Goal: Book appointment/travel/reservation

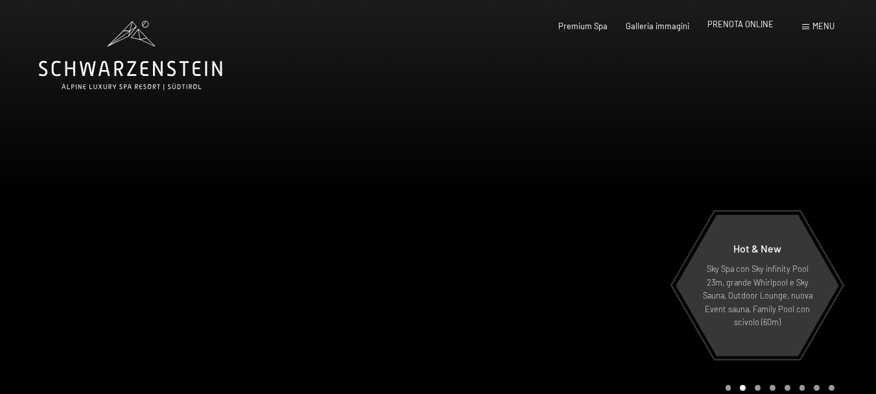
click at [722, 27] on span "PRENOTA ONLINE" at bounding box center [740, 24] width 66 height 10
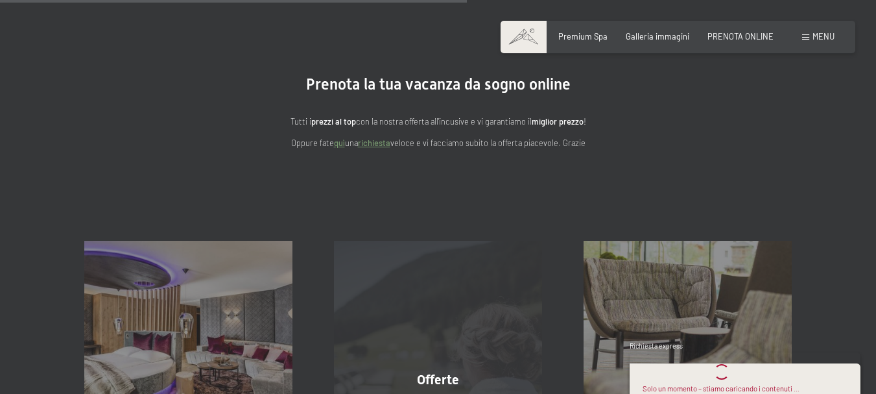
scroll to position [65, 0]
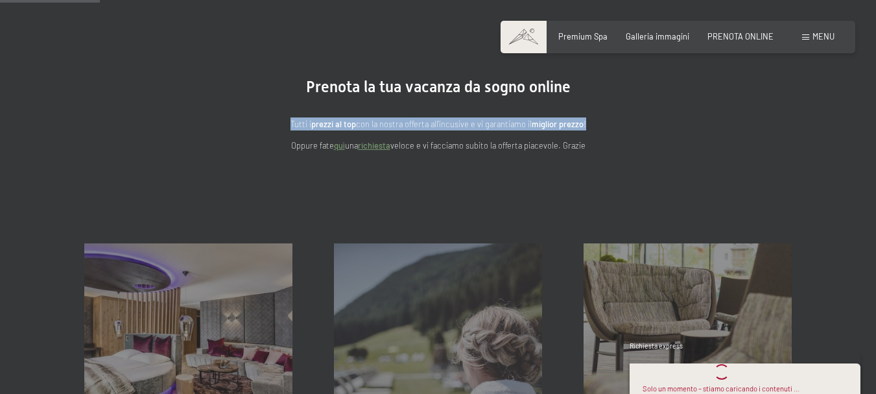
drag, startPoint x: 289, startPoint y: 118, endPoint x: 663, endPoint y: 116, distance: 374.8
click at [663, 116] on div "Tutti i prezzi al top con la nostra offerta all'incusive e vi garantiamo il mig…" at bounding box center [438, 125] width 519 height 56
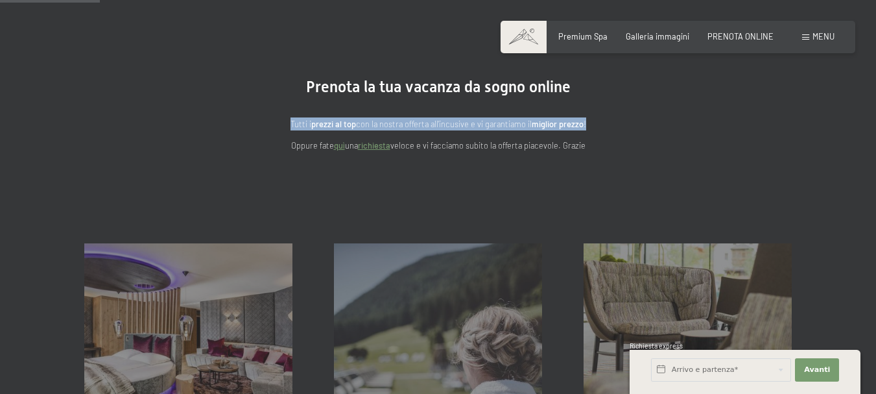
click at [663, 116] on div "Tutti i prezzi al top con la nostra offerta all'incusive e vi garantiamo il mig…" at bounding box center [438, 125] width 519 height 56
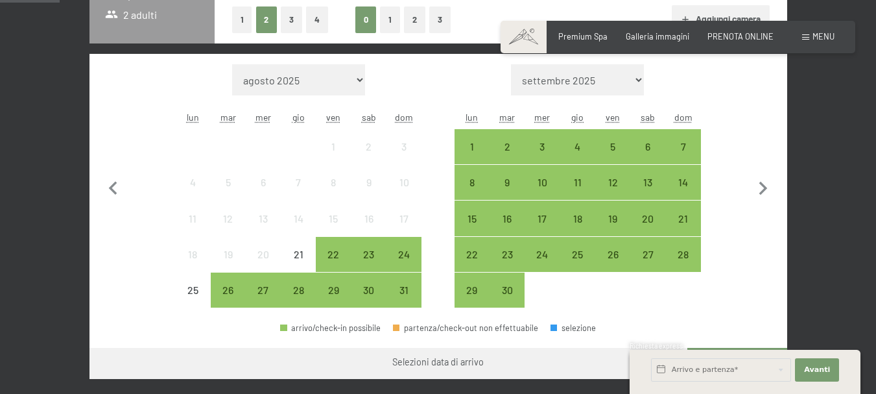
scroll to position [259, 0]
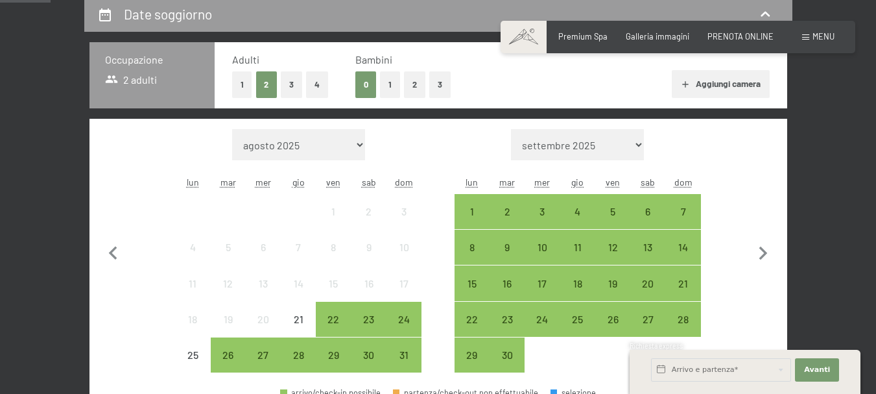
click at [390, 95] on button "1" at bounding box center [390, 84] width 20 height 27
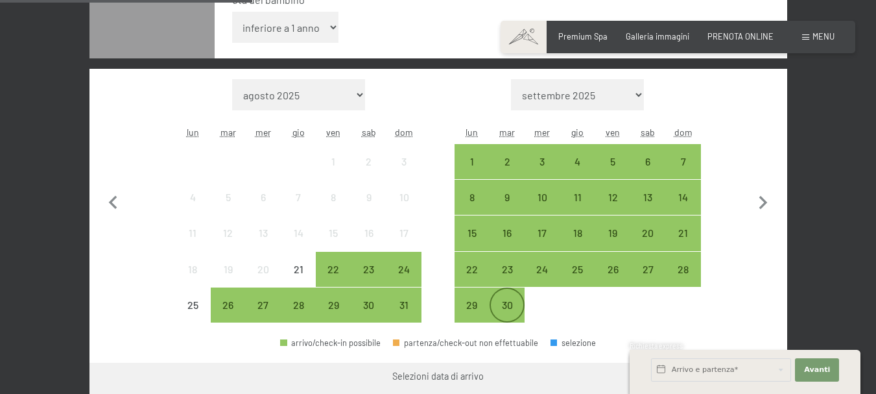
scroll to position [389, 0]
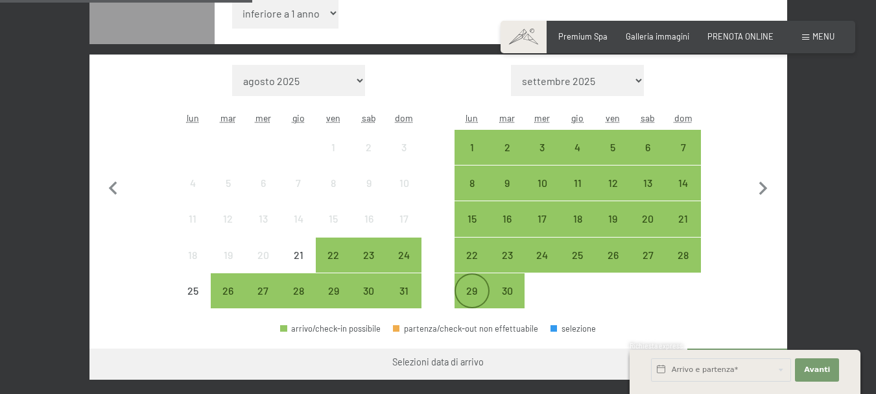
click at [470, 290] on div "29" at bounding box center [472, 301] width 32 height 32
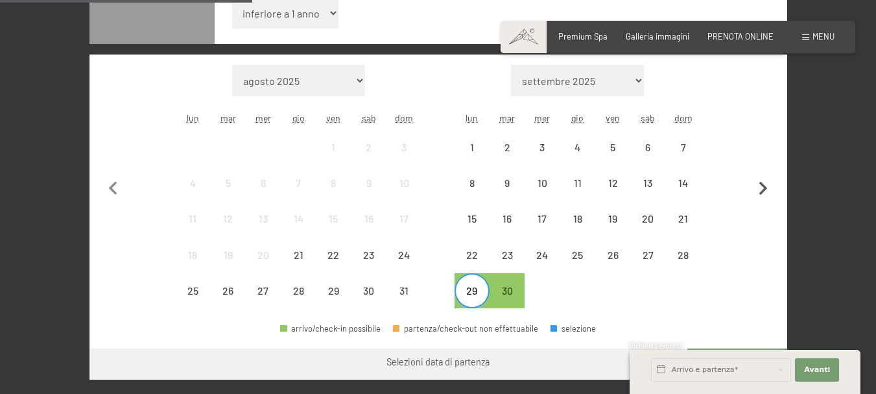
click at [766, 187] on icon "button" at bounding box center [763, 188] width 27 height 27
select select "2025-09-01"
select select "2025-10-01"
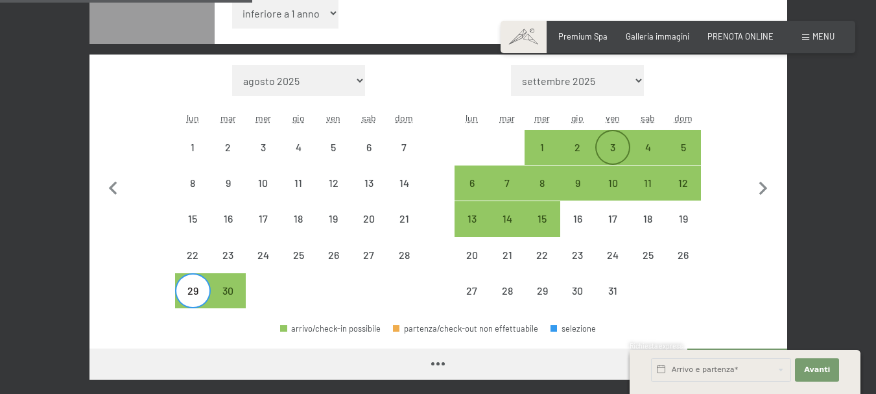
select select "2025-09-01"
select select "2025-10-01"
click at [599, 146] on div "3" at bounding box center [612, 158] width 32 height 32
select select "2025-09-01"
select select "2025-10-01"
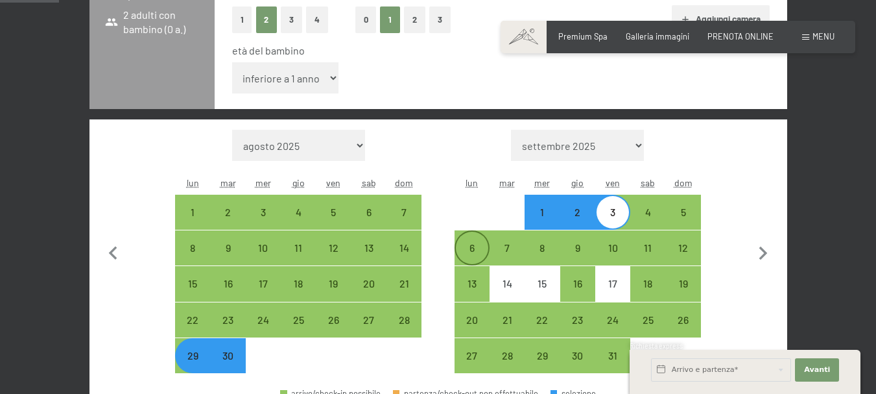
scroll to position [259, 0]
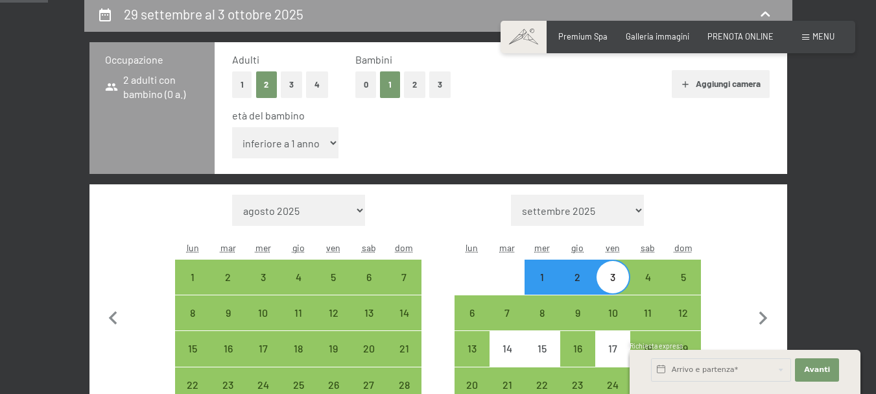
click at [322, 137] on select "inferiore a 1 anno 1 anno 2 anni 3 anni 4 anni 5 anni 6 anni 7 anni 8 anni 9 an…" at bounding box center [285, 142] width 107 height 31
select select "3"
click at [232, 127] on select "inferiore a 1 anno 1 anno 2 anni 3 anni 4 anni 5 anni 6 anni 7 anni 8 anni 9 an…" at bounding box center [285, 142] width 107 height 31
select select "2025-09-01"
select select "2025-10-01"
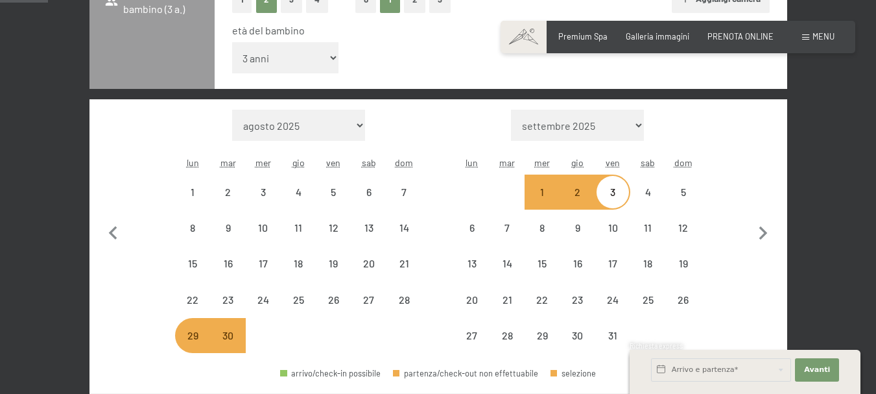
select select "2025-09-01"
select select "2025-10-01"
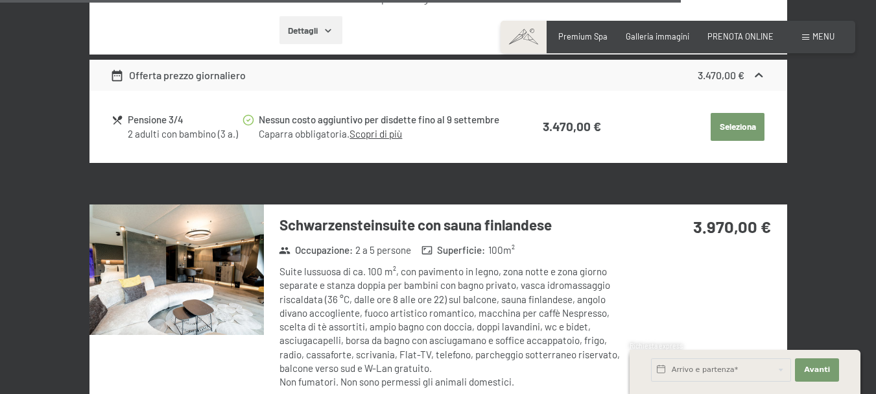
scroll to position [3696, 0]
